Goal: Find contact information: Find contact information

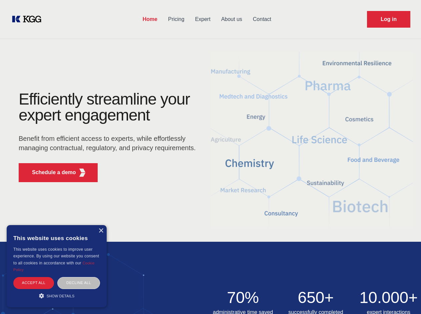
click at [210, 157] on div "Efficiently streamline your expert engagement Benefit from efficient access to …" at bounding box center [109, 139] width 203 height 96
click at [50, 173] on p "Schedule a demo" at bounding box center [54, 173] width 44 height 8
click at [101, 231] on div "× This website uses cookies This website uses cookies to improve user experienc…" at bounding box center [57, 266] width 100 height 82
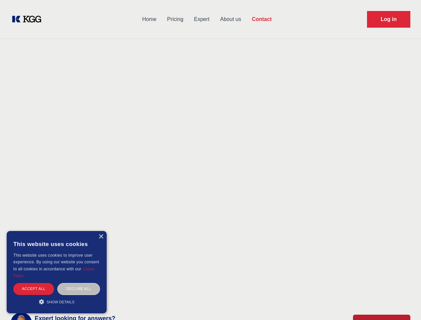
click at [34, 283] on div "Accept all" at bounding box center [33, 289] width 41 height 12
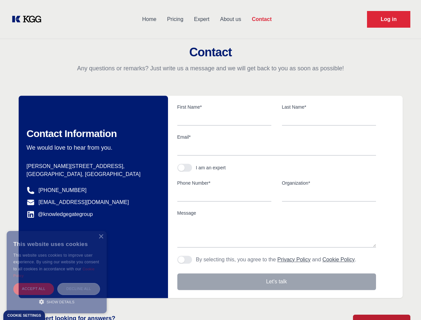
click at [79, 283] on div "Decline all" at bounding box center [78, 289] width 43 height 12
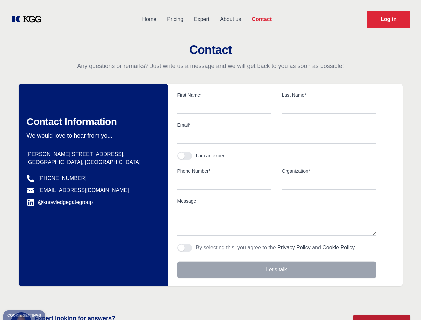
click at [57, 296] on main "Contact Any questions or remarks? Just write us a message and we will get back …" at bounding box center [210, 173] width 421 height 347
